Goal: Task Accomplishment & Management: Use online tool/utility

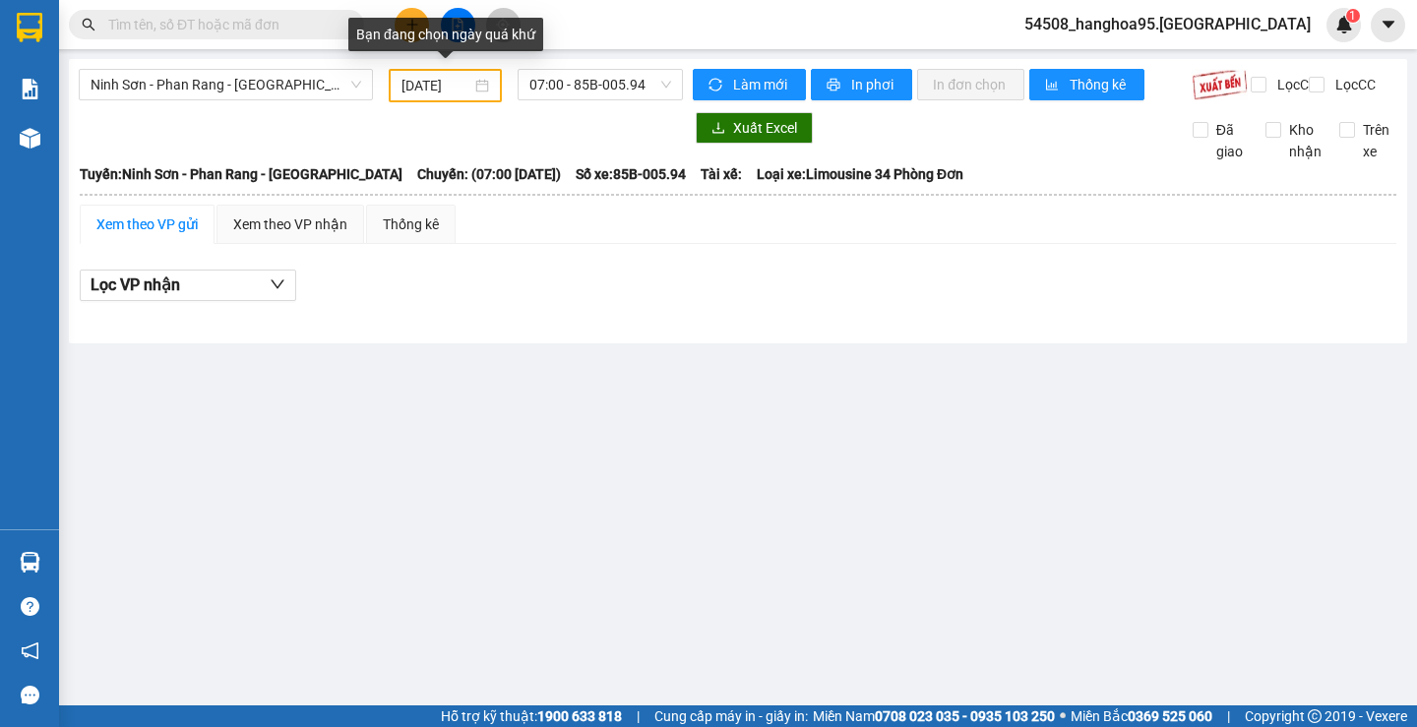
click at [477, 79] on div "[DATE]" at bounding box center [446, 86] width 88 height 22
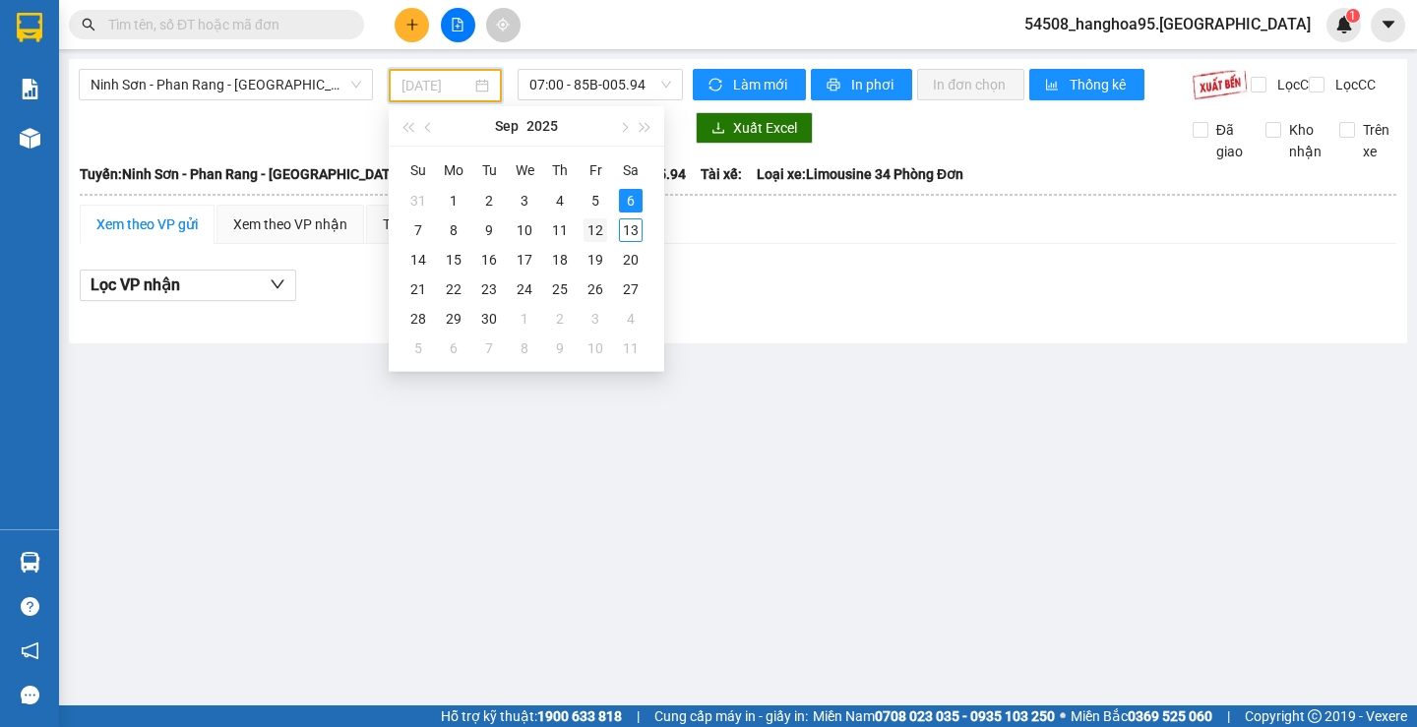
click at [599, 233] on div "12" at bounding box center [596, 230] width 24 height 24
type input "[DATE]"
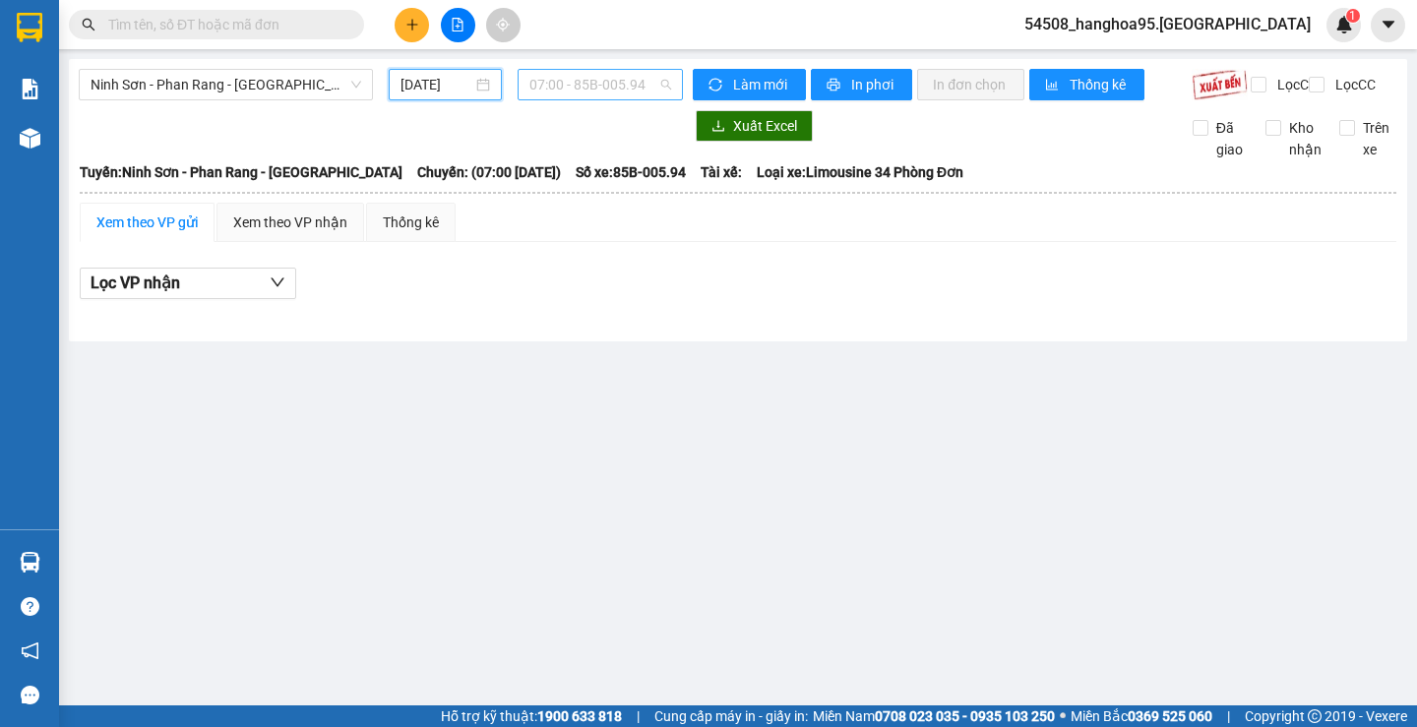
click at [651, 83] on span "07:00 - 85B-005.94" at bounding box center [600, 85] width 142 height 30
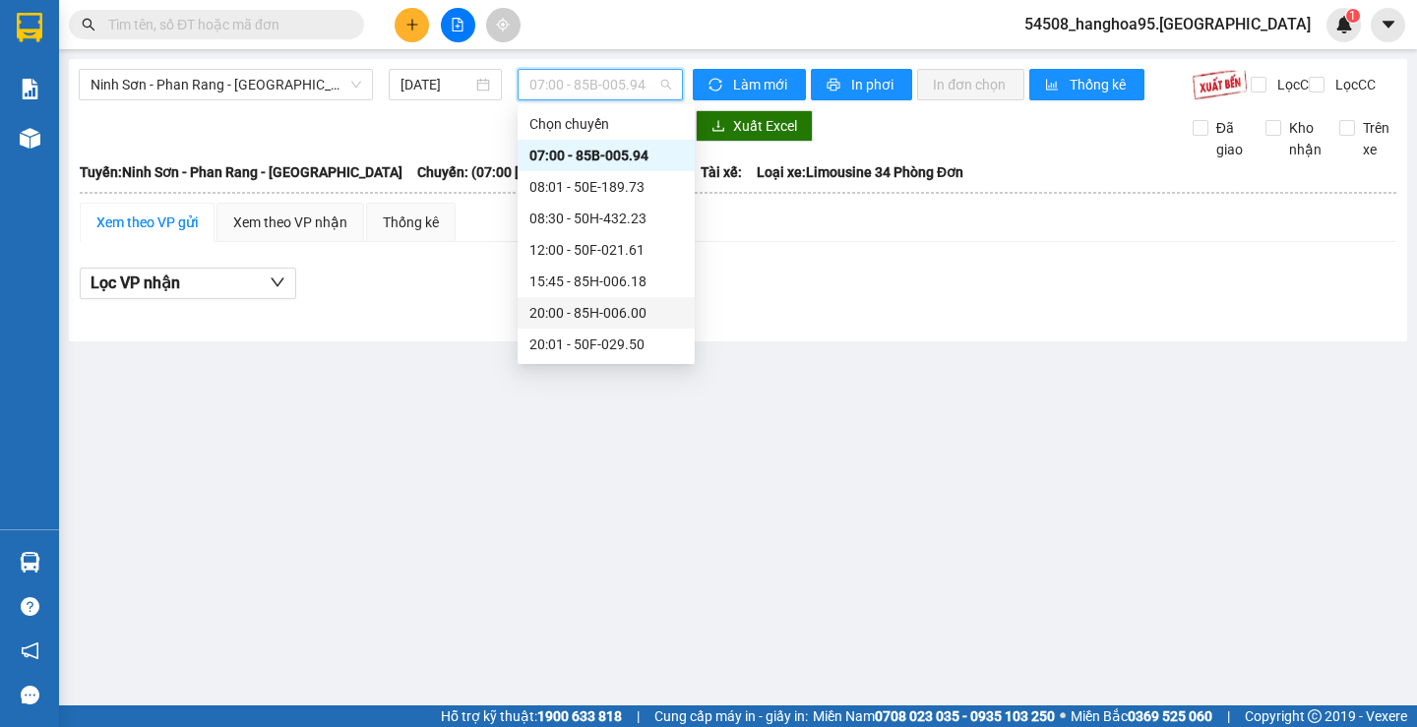
click at [601, 315] on div "20:00 - 85H-006.00" at bounding box center [606, 313] width 154 height 22
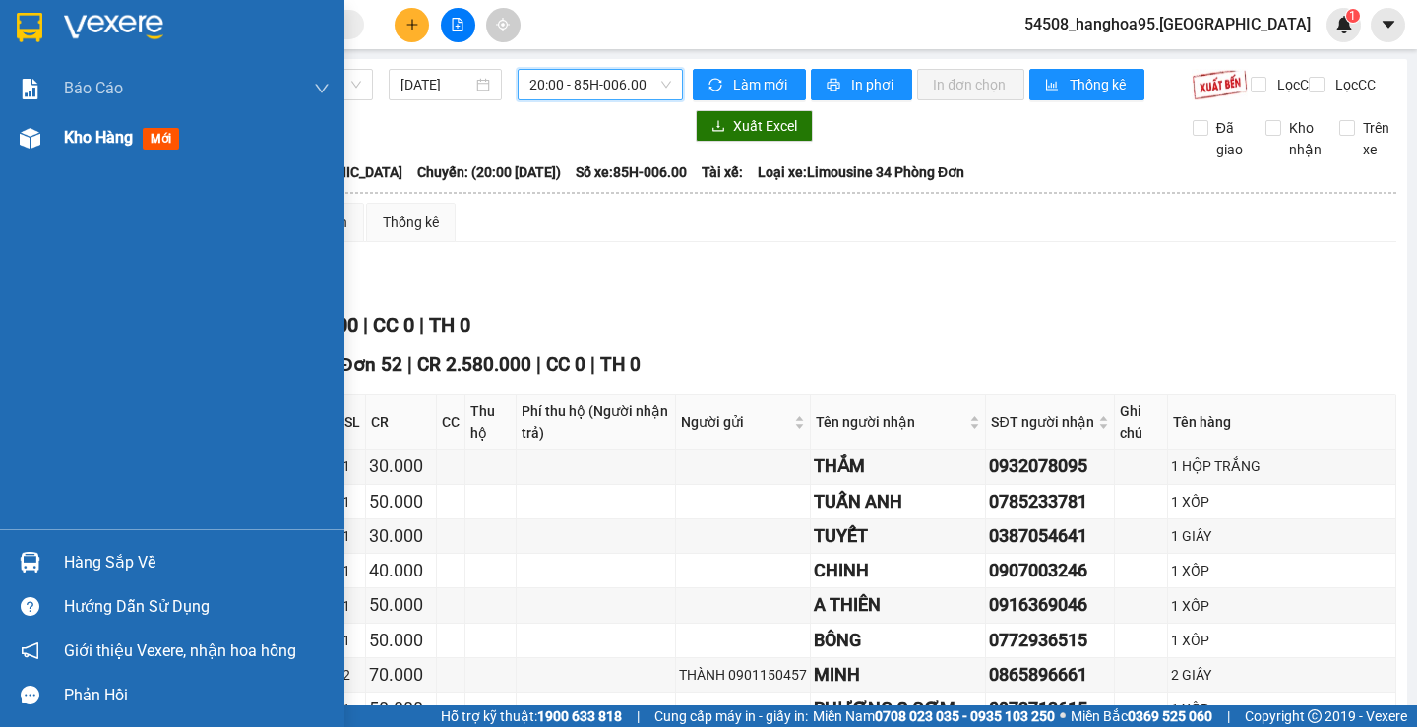
click at [161, 139] on span "mới" at bounding box center [161, 139] width 36 height 22
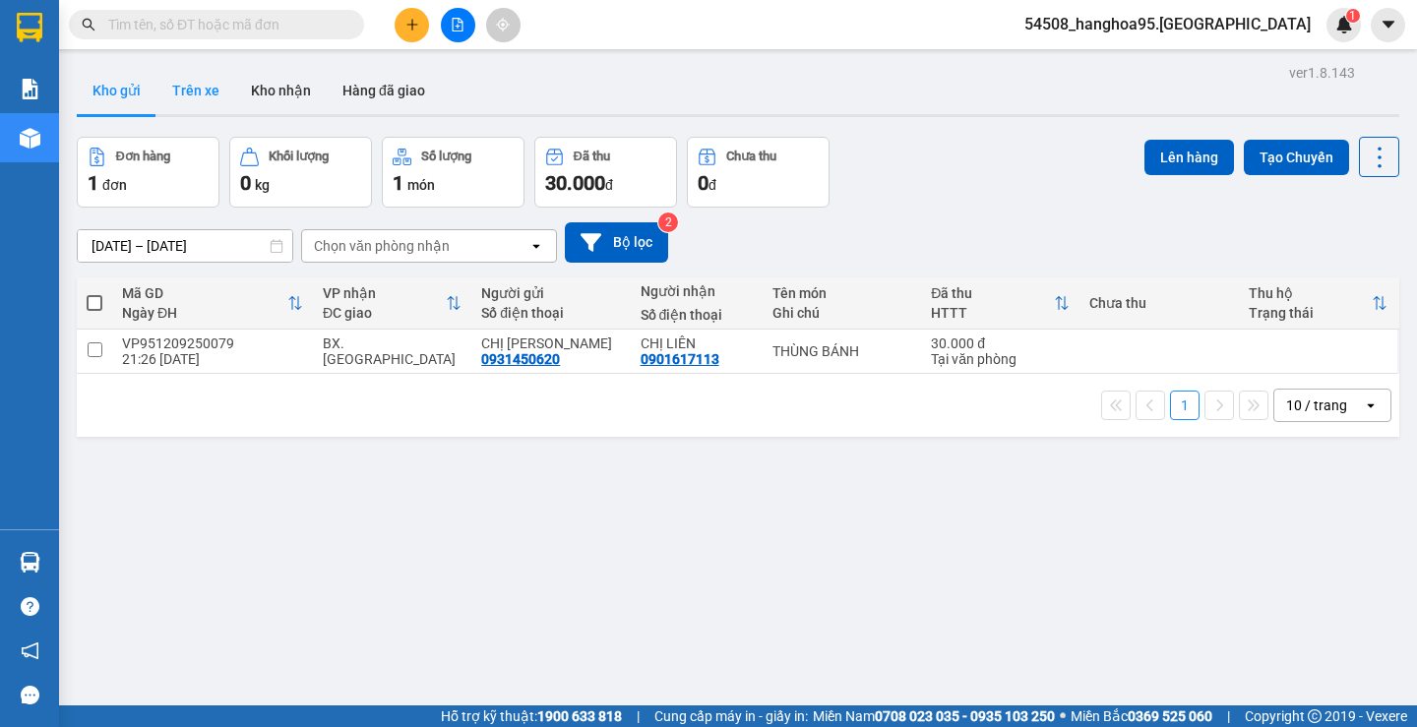
click at [199, 93] on button "Trên xe" at bounding box center [195, 90] width 79 height 47
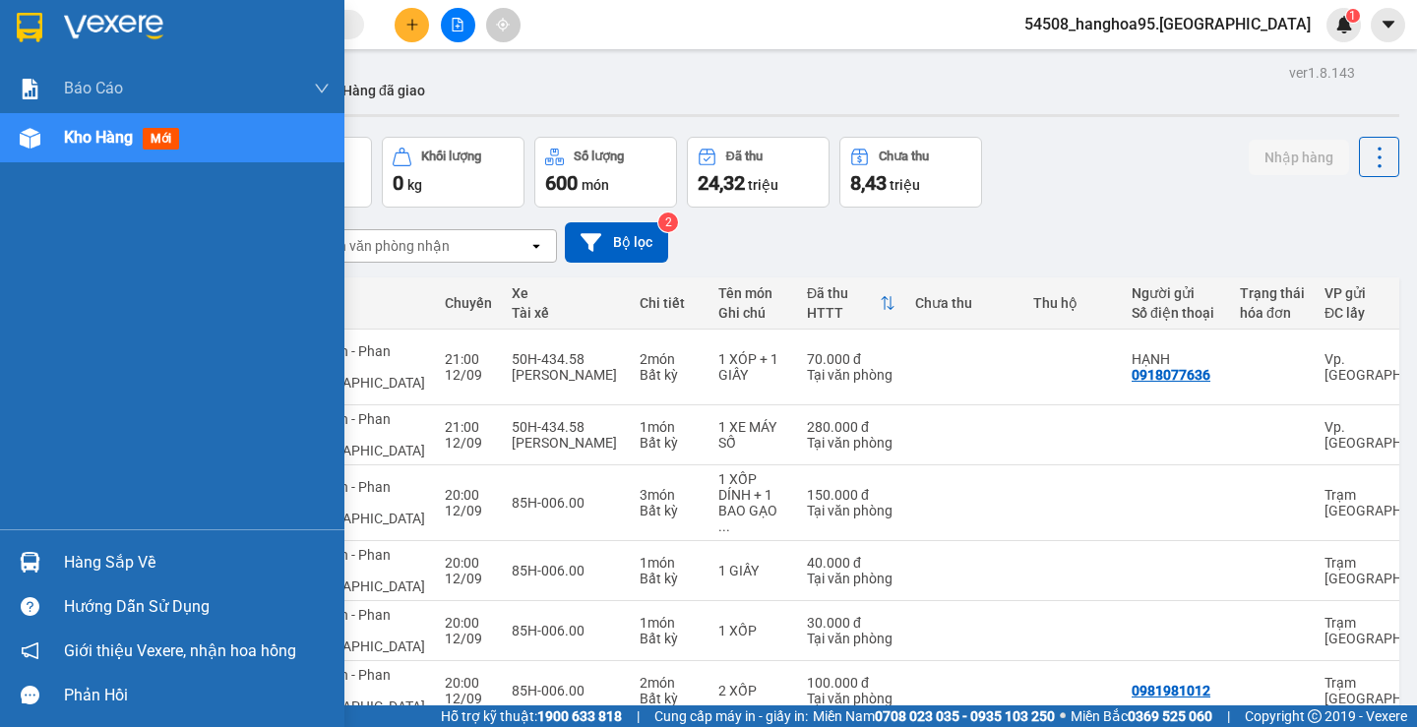
click at [130, 139] on span "Kho hàng" at bounding box center [98, 137] width 69 height 19
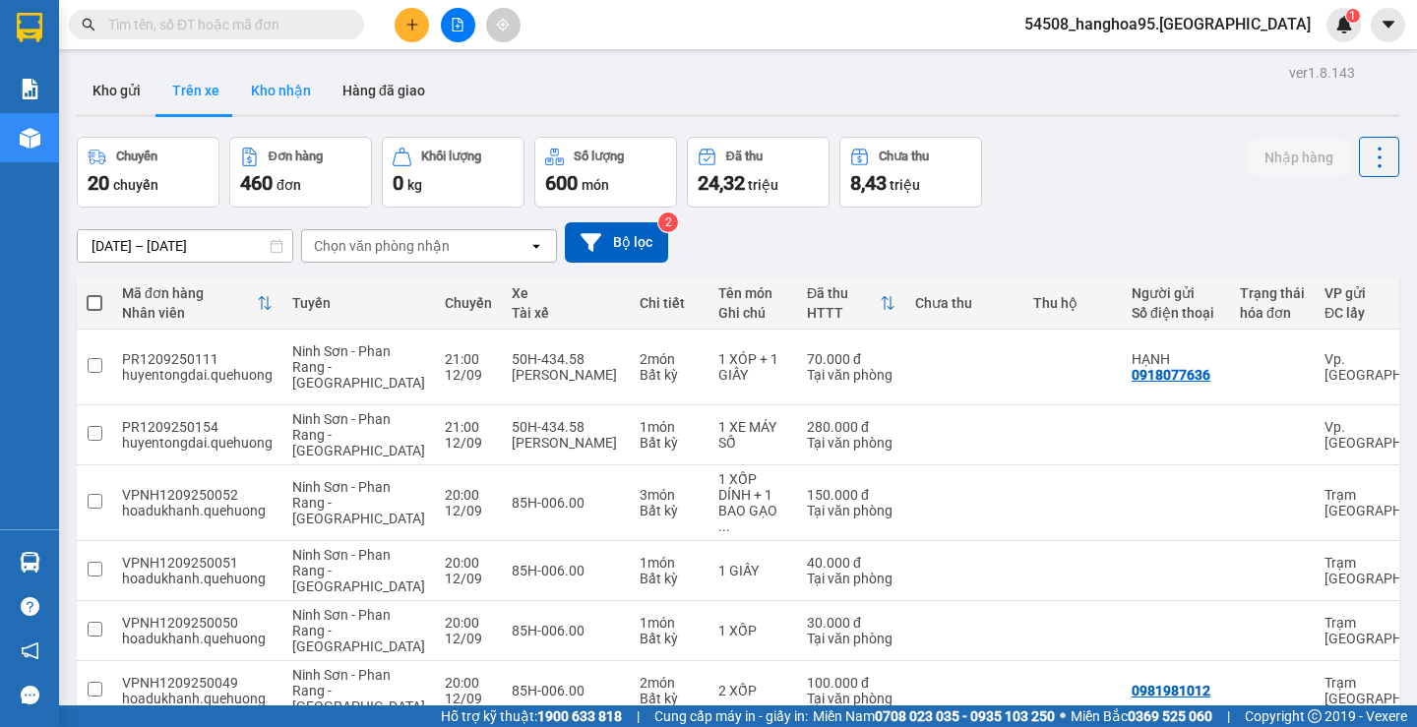
click at [274, 88] on button "Kho nhận" at bounding box center [281, 90] width 92 height 47
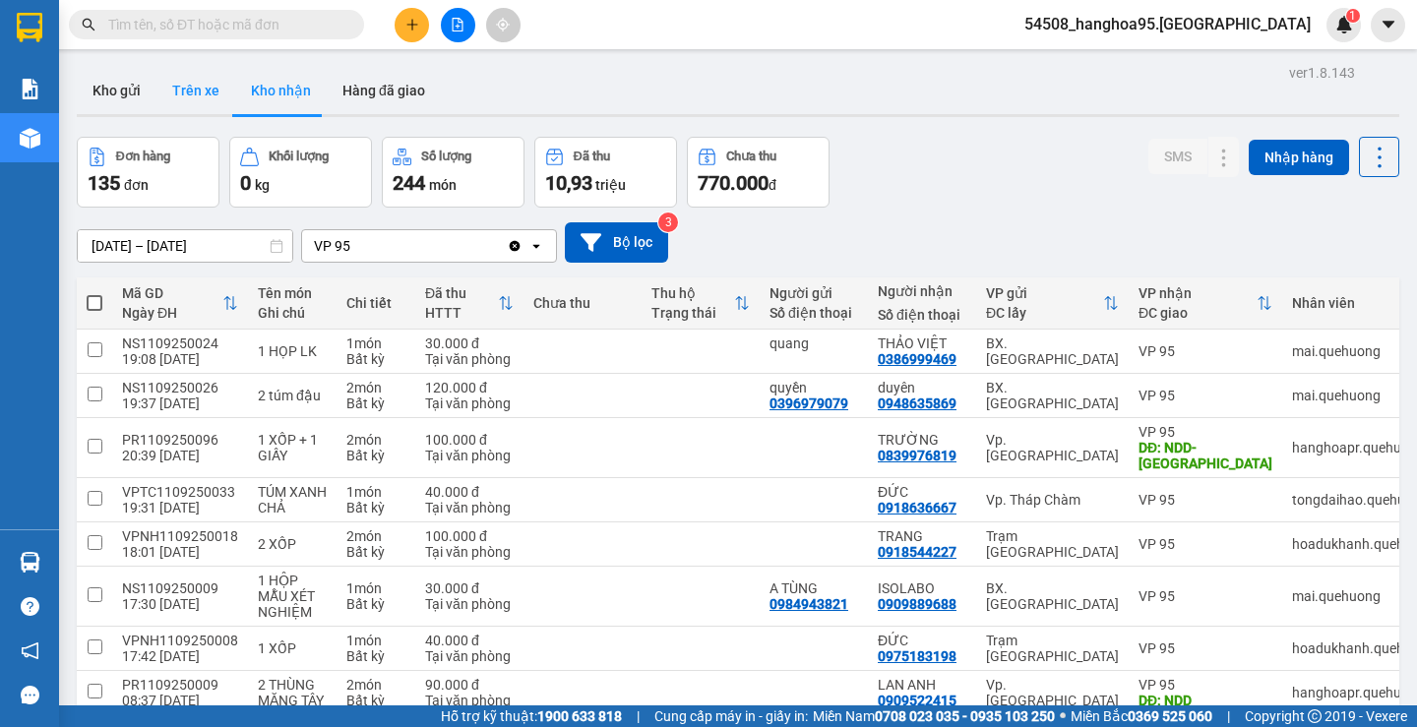
click at [201, 91] on button "Trên xe" at bounding box center [195, 90] width 79 height 47
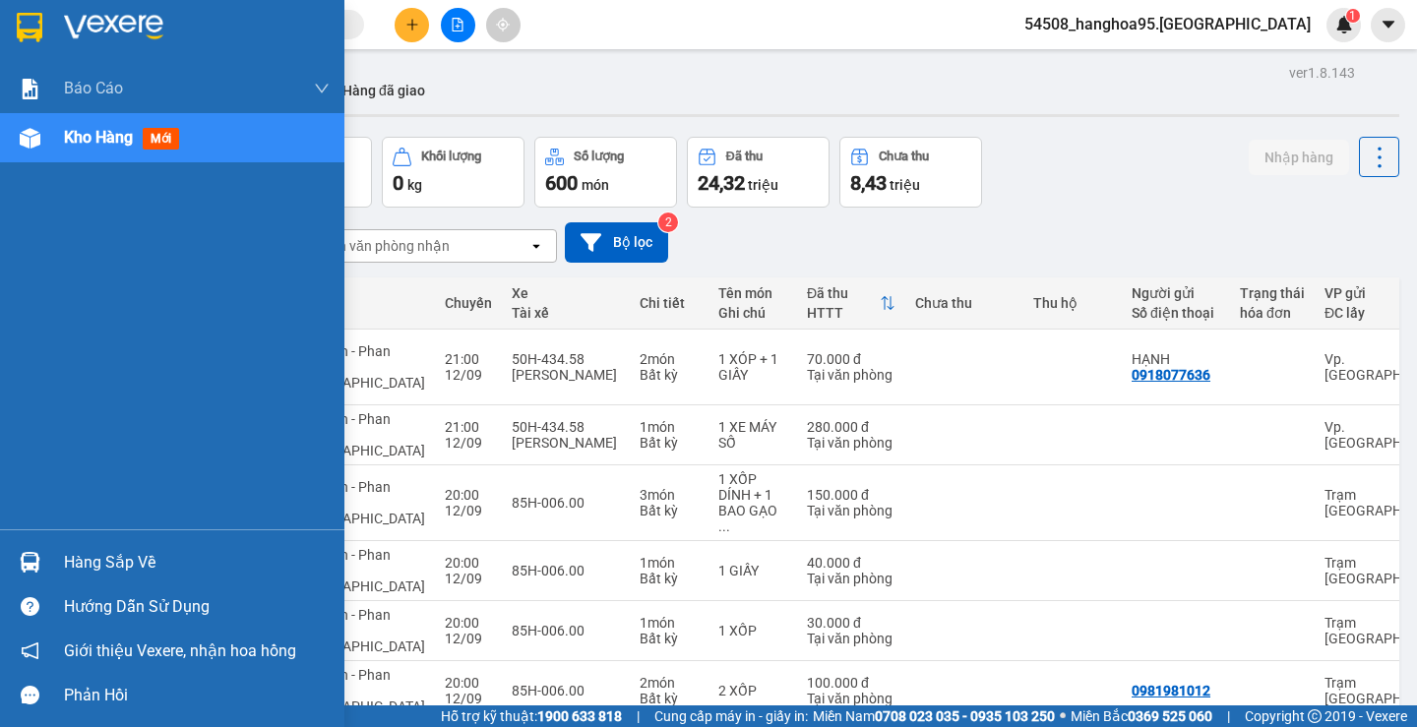
click at [61, 135] on div "Kho hàng mới" at bounding box center [172, 137] width 344 height 49
click at [204, 120] on div "Kho hàng mới" at bounding box center [197, 137] width 266 height 49
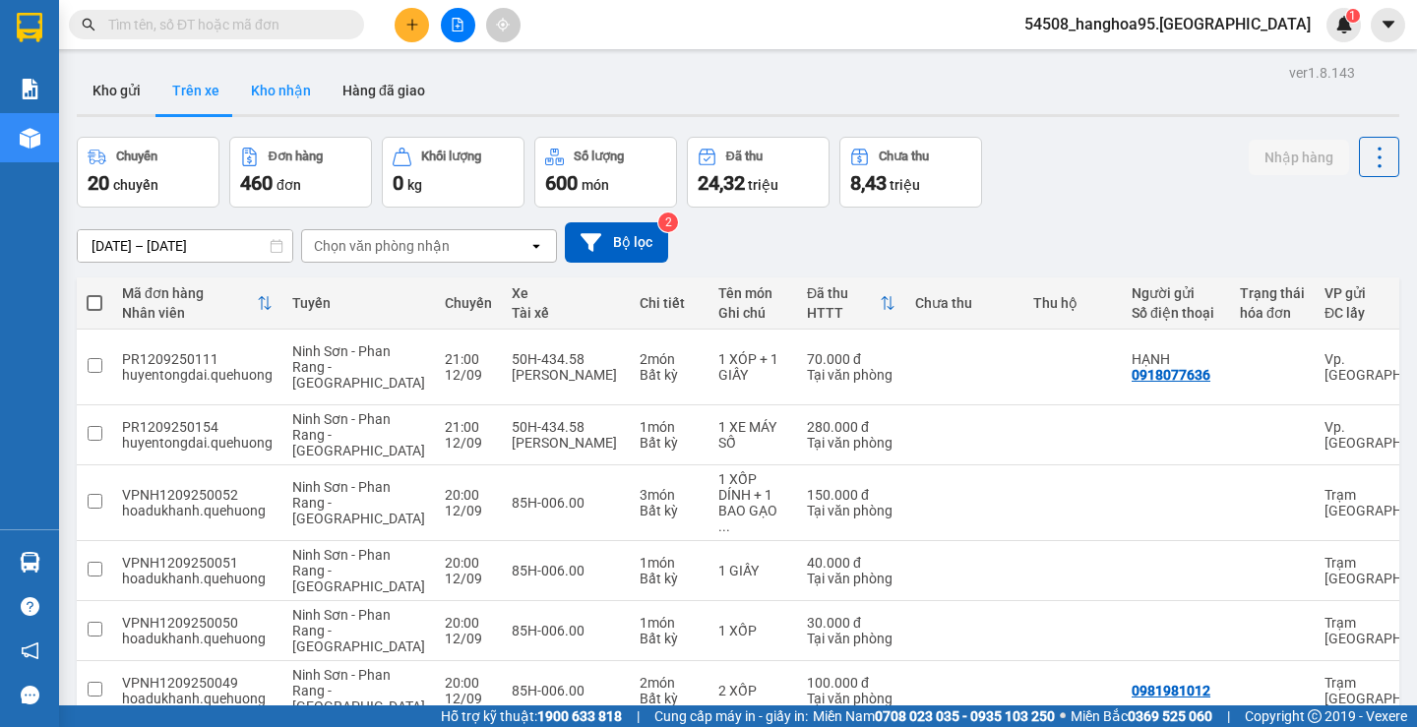
click at [286, 89] on button "Kho nhận" at bounding box center [281, 90] width 92 height 47
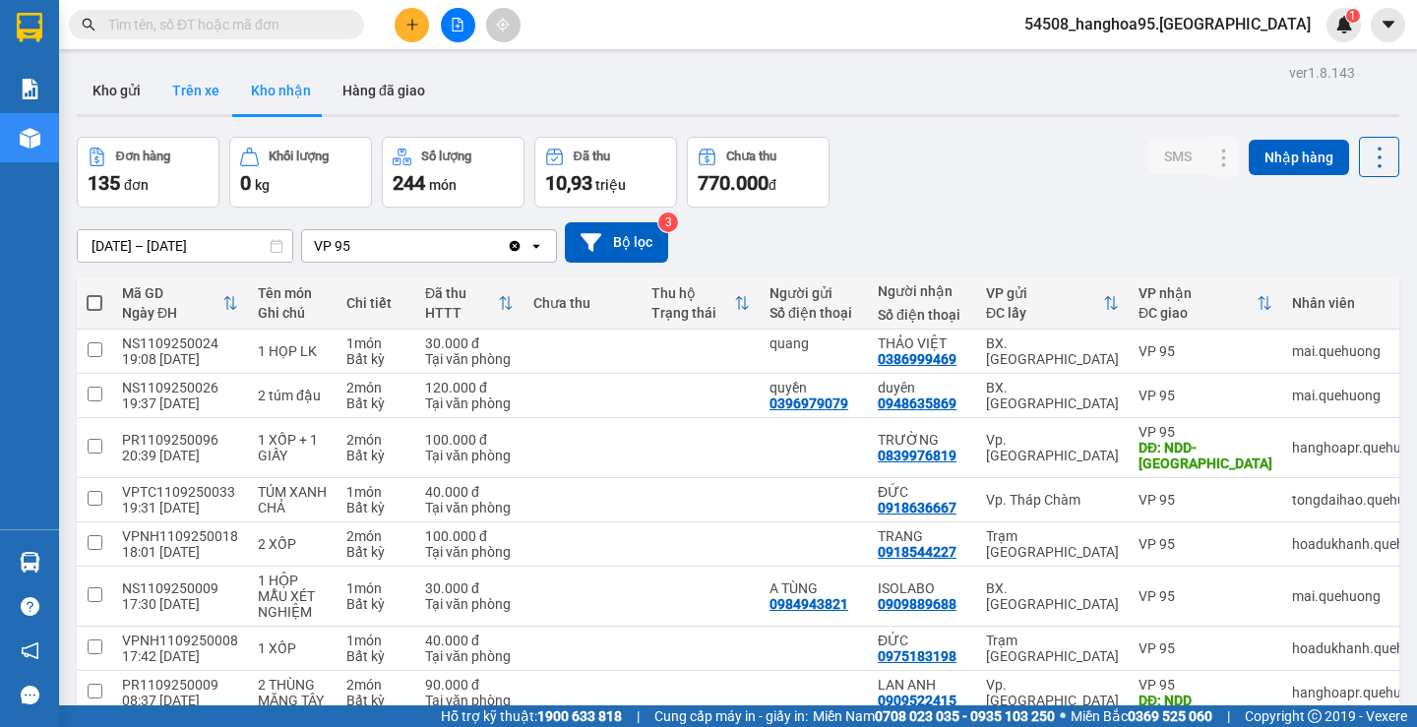
click at [203, 88] on button "Trên xe" at bounding box center [195, 90] width 79 height 47
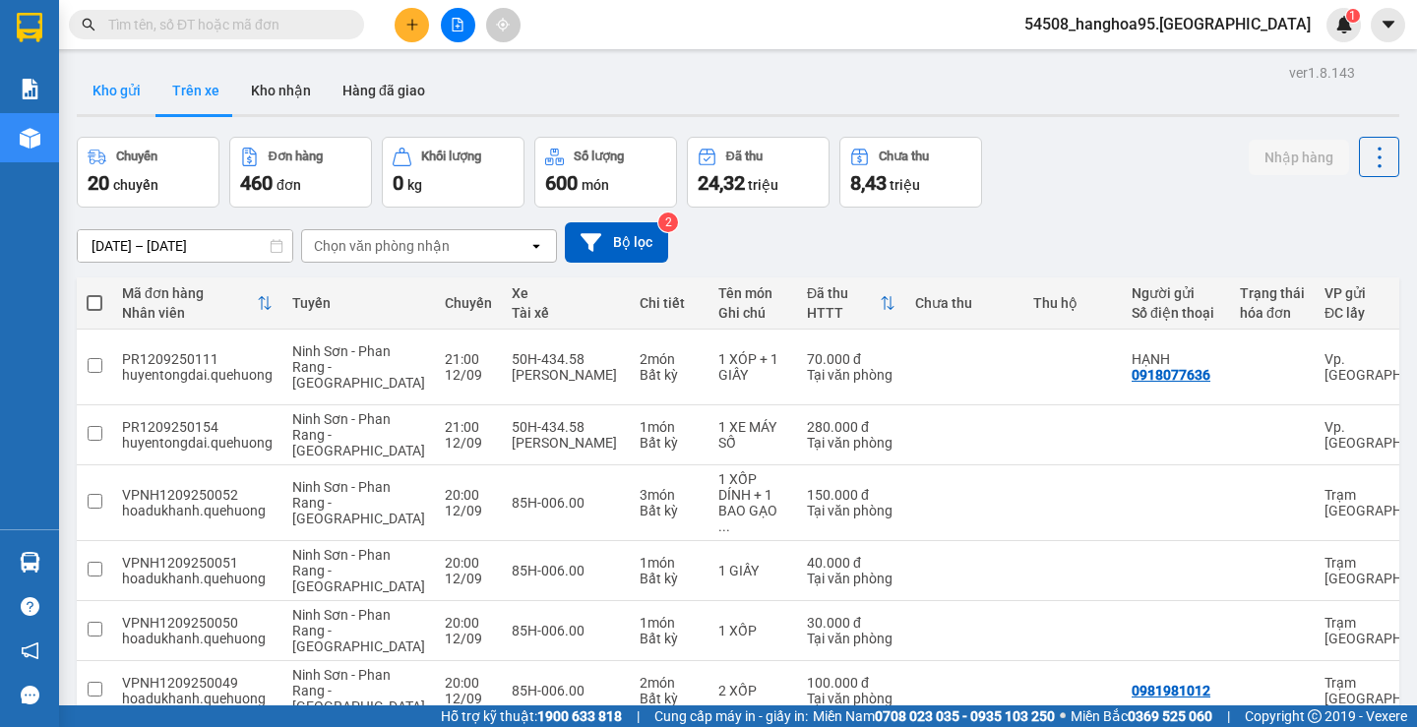
click at [111, 93] on button "Kho gửi" at bounding box center [117, 90] width 80 height 47
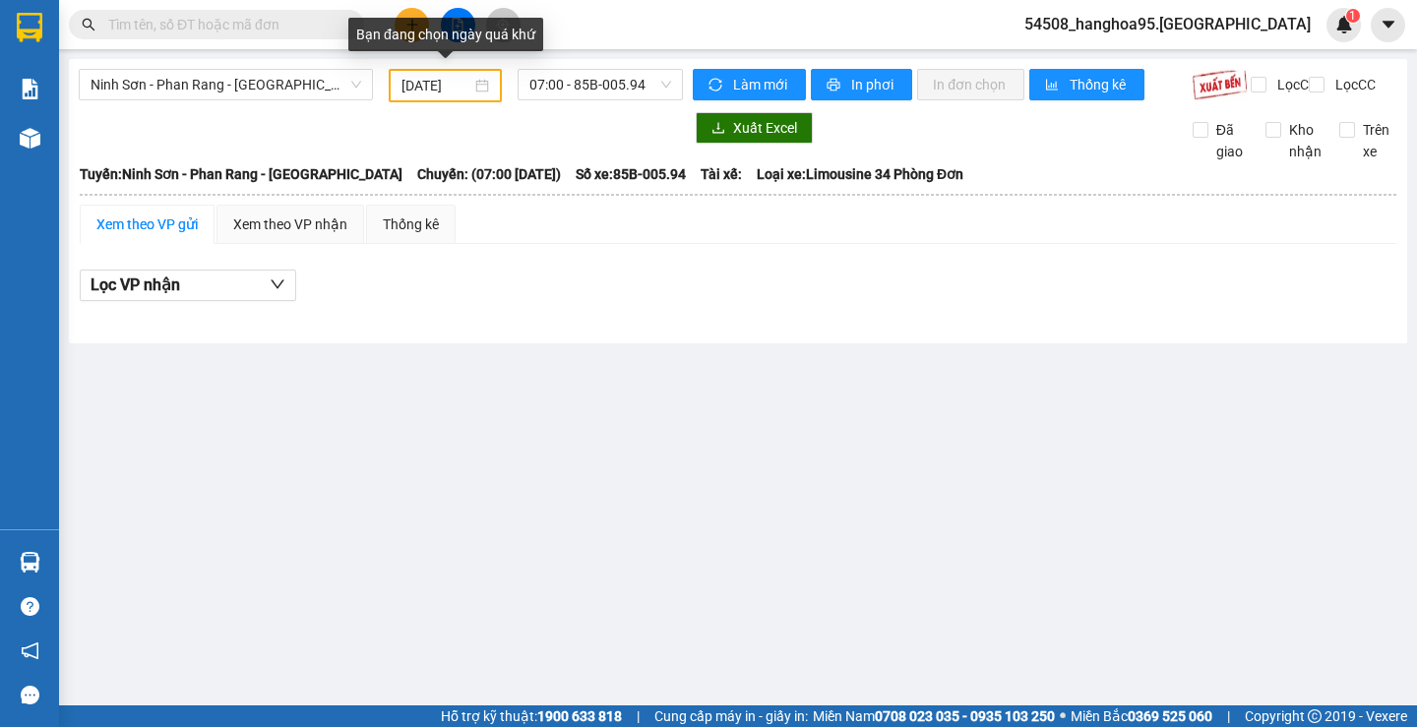
click at [478, 88] on div "[DATE]" at bounding box center [446, 86] width 88 height 22
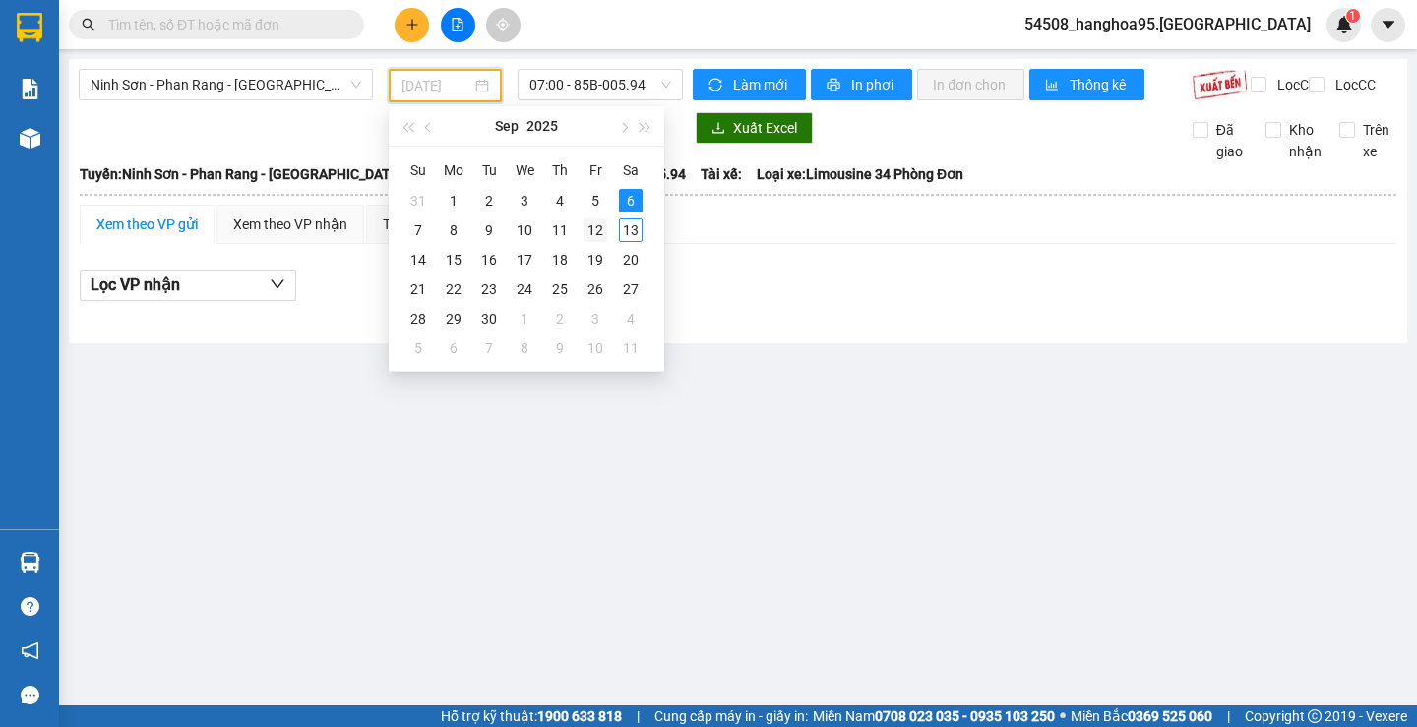
click at [595, 233] on div "12" at bounding box center [596, 230] width 24 height 24
type input "[DATE]"
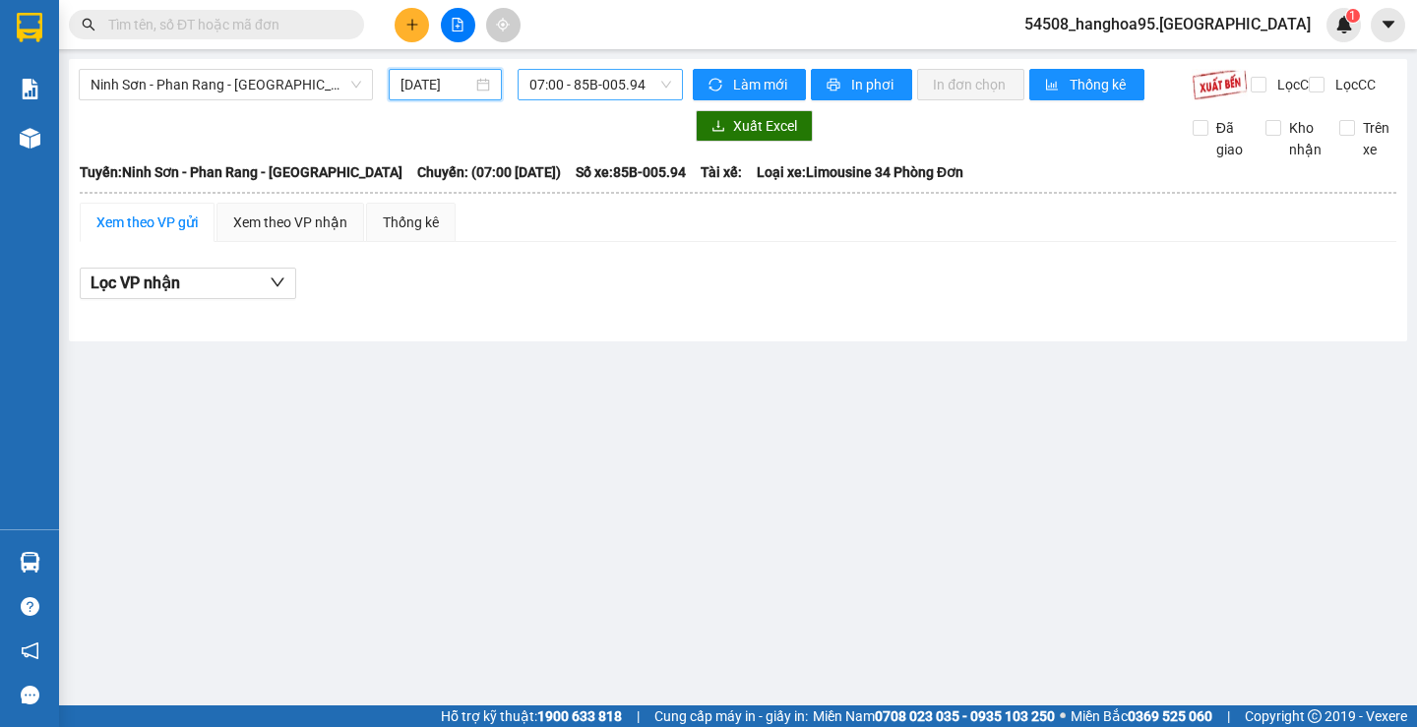
click at [667, 90] on span "07:00 - 85B-005.94" at bounding box center [600, 85] width 142 height 30
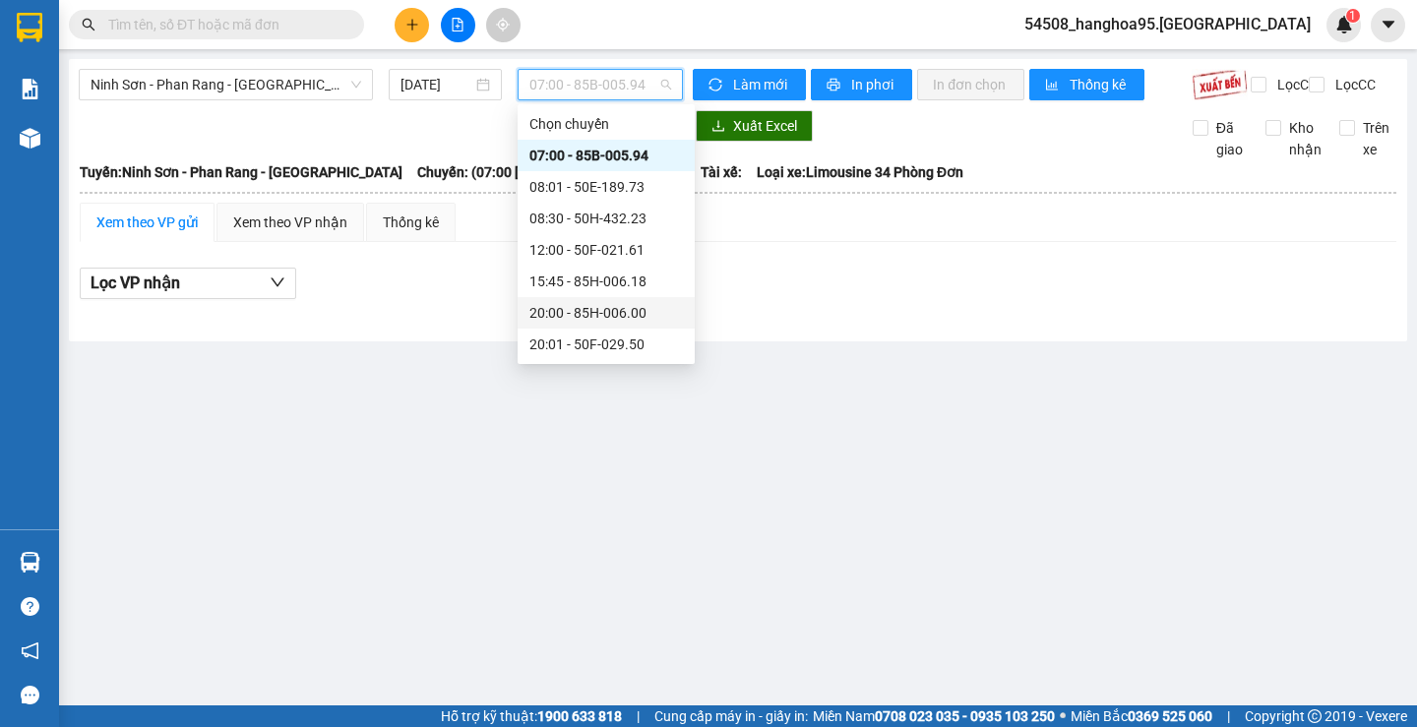
click at [640, 308] on div "20:00 - 85H-006.00" at bounding box center [606, 313] width 154 height 22
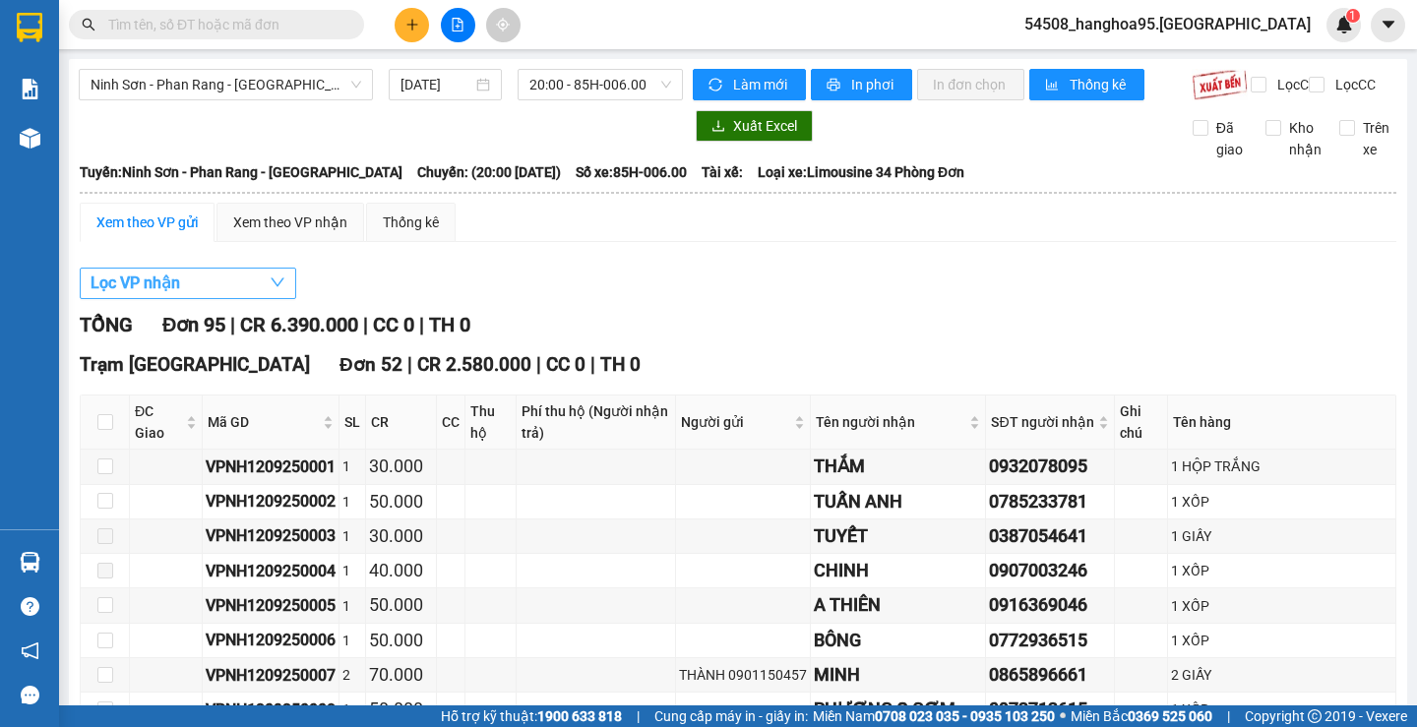
click at [159, 295] on span "Lọc VP nhận" at bounding box center [136, 283] width 90 height 25
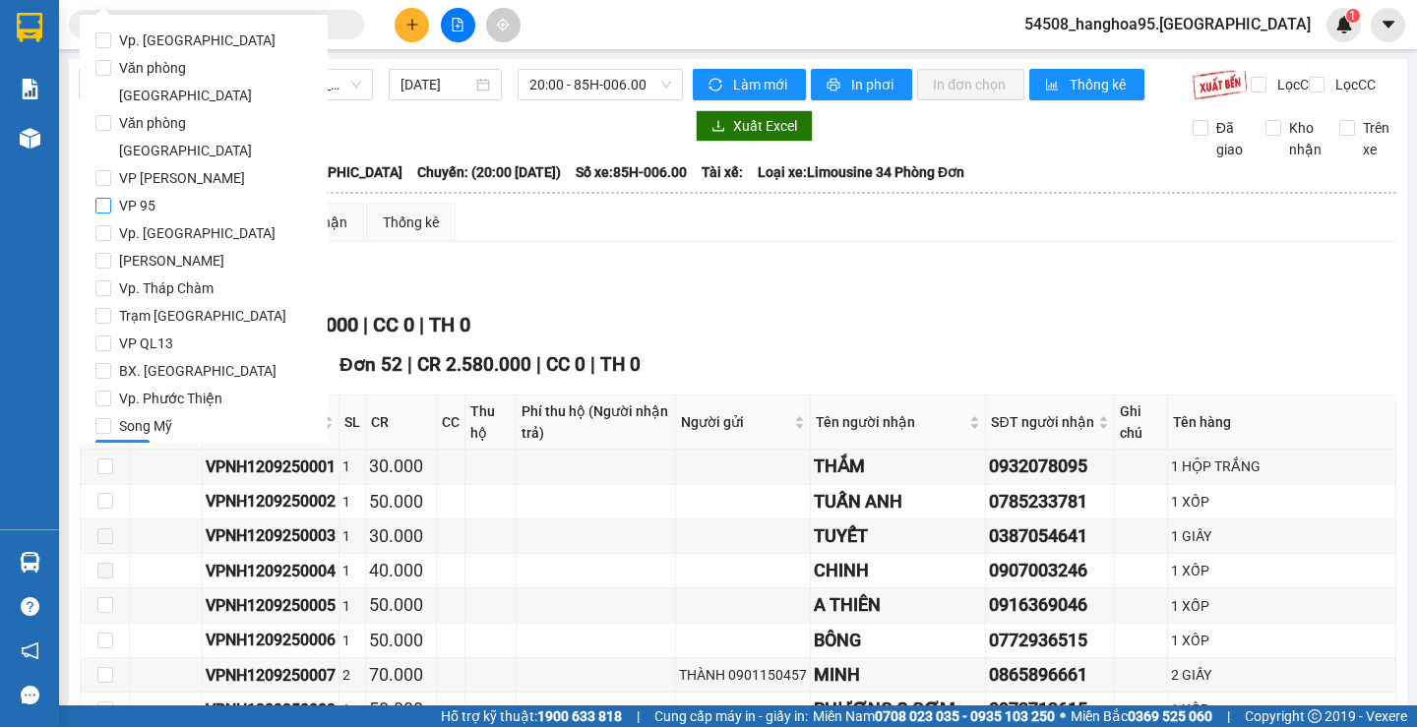
click at [105, 198] on input "VP 95" at bounding box center [103, 206] width 16 height 16
checkbox input "true"
click at [98, 253] on input "An Dương Vương" at bounding box center [103, 261] width 16 height 16
checkbox input "true"
click at [126, 445] on span "Lọc" at bounding box center [122, 456] width 23 height 22
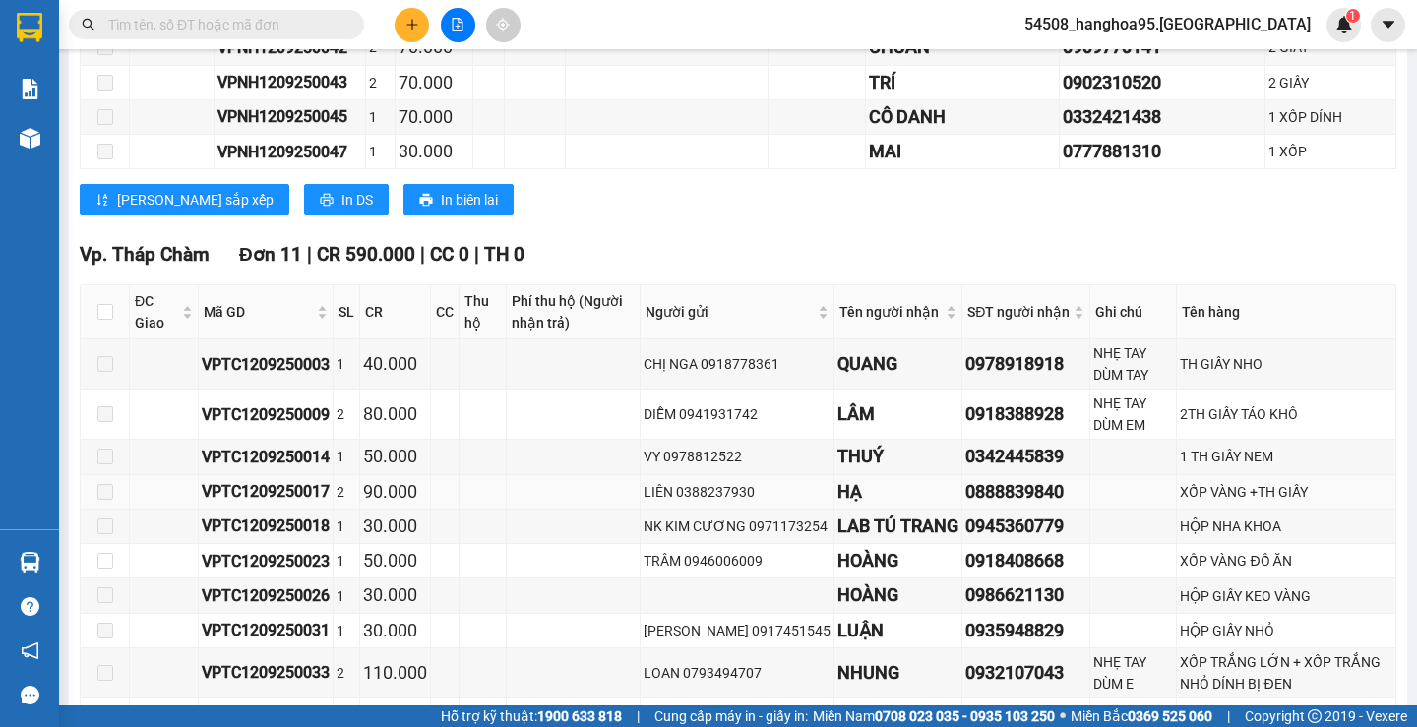
scroll to position [1083, 0]
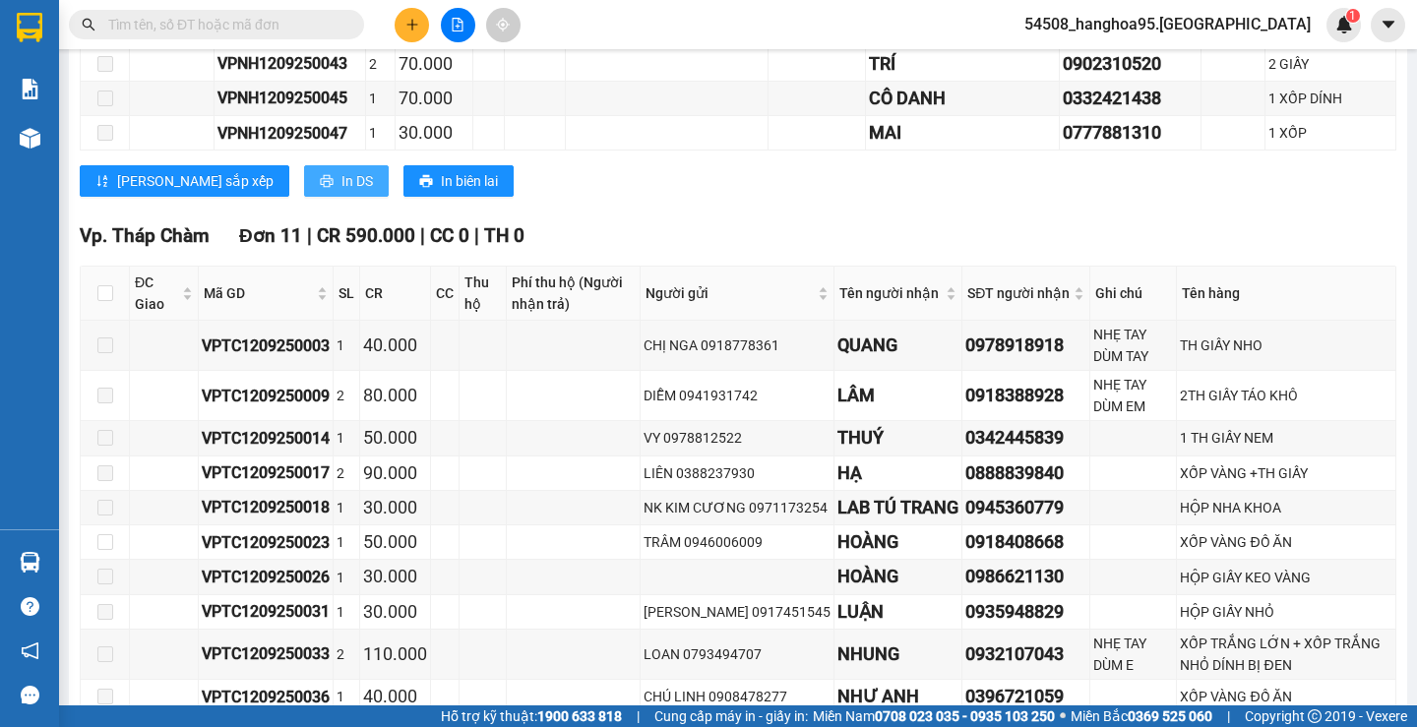
click at [342, 192] on span "In DS" at bounding box center [357, 181] width 31 height 22
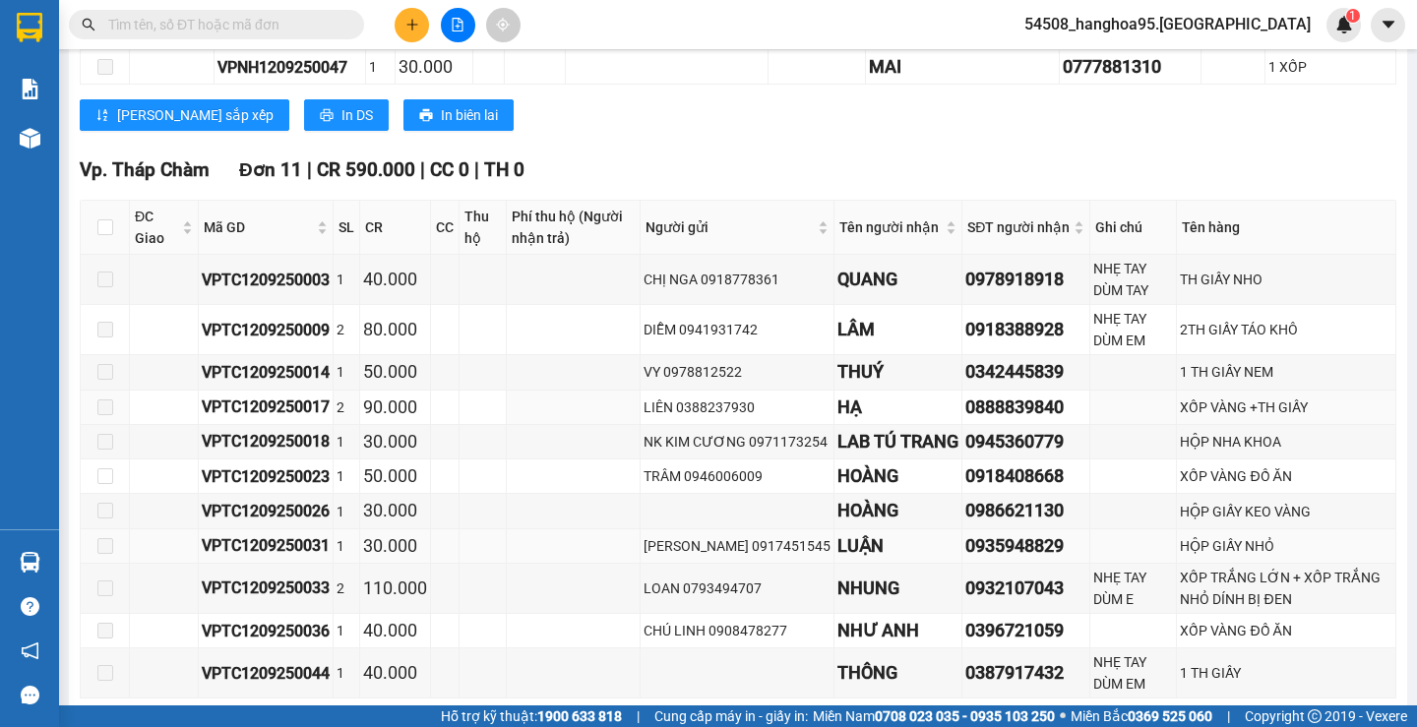
scroll to position [1260, 0]
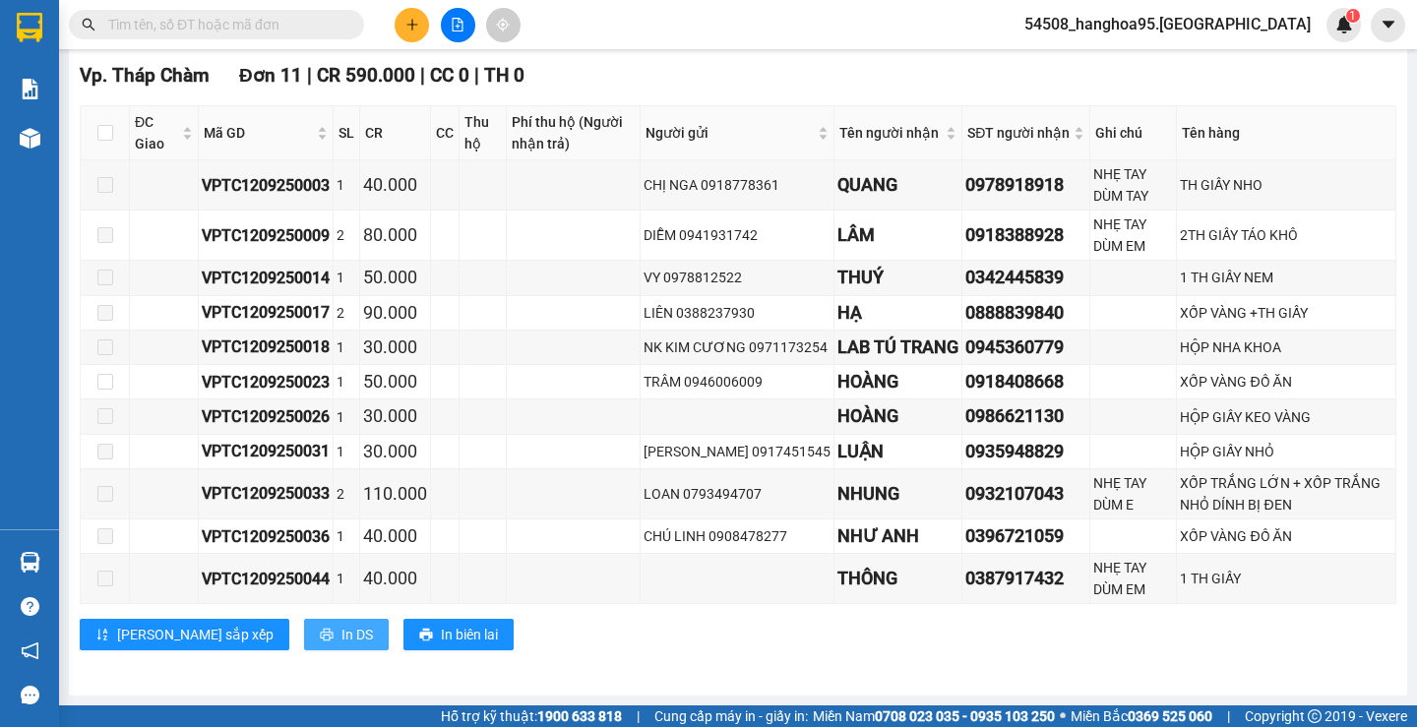
click at [342, 642] on span "In DS" at bounding box center [357, 635] width 31 height 22
